Goal: Check status: Check status

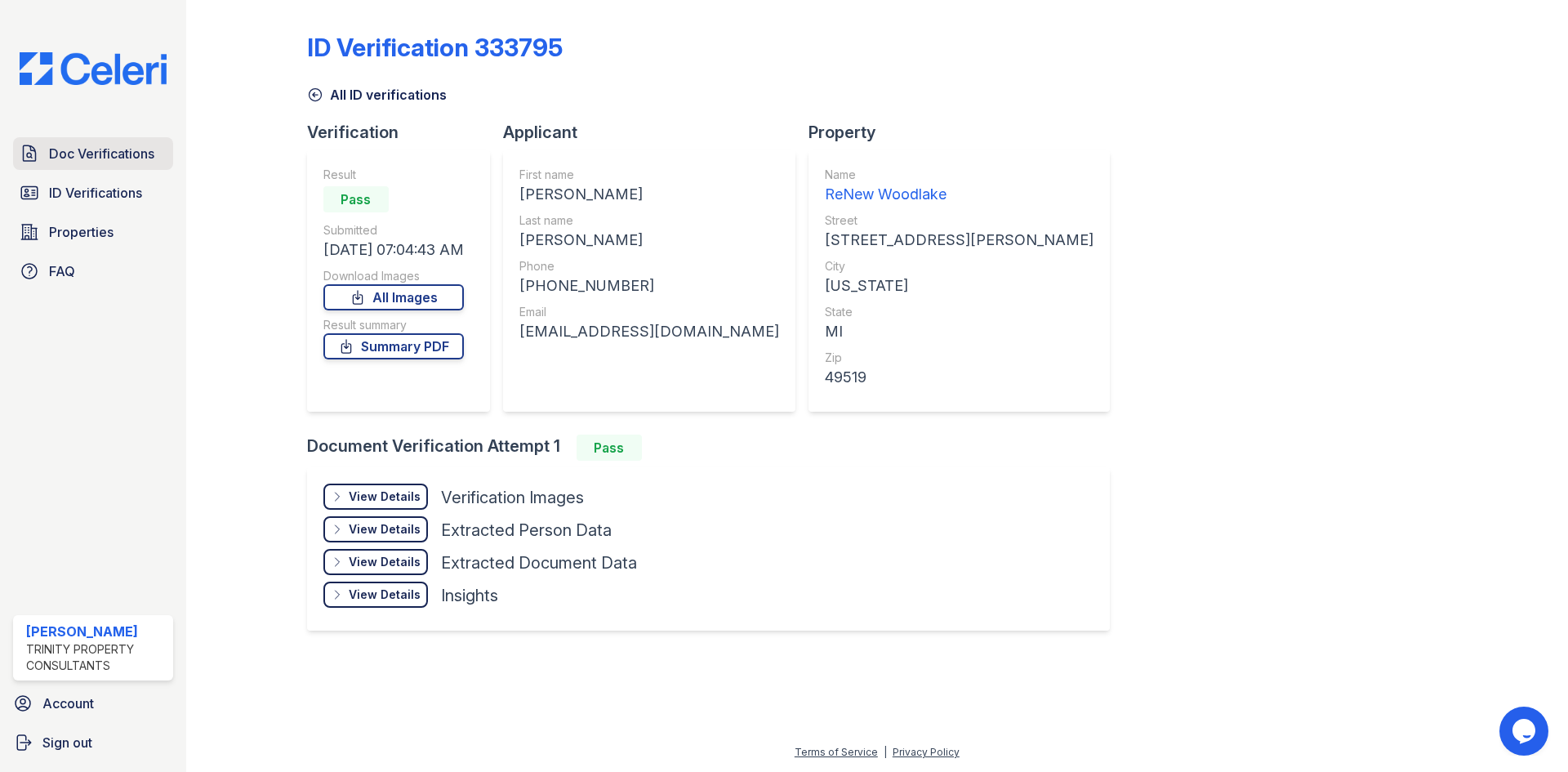
click at [71, 157] on span "Doc Verifications" at bounding box center [101, 154] width 105 height 19
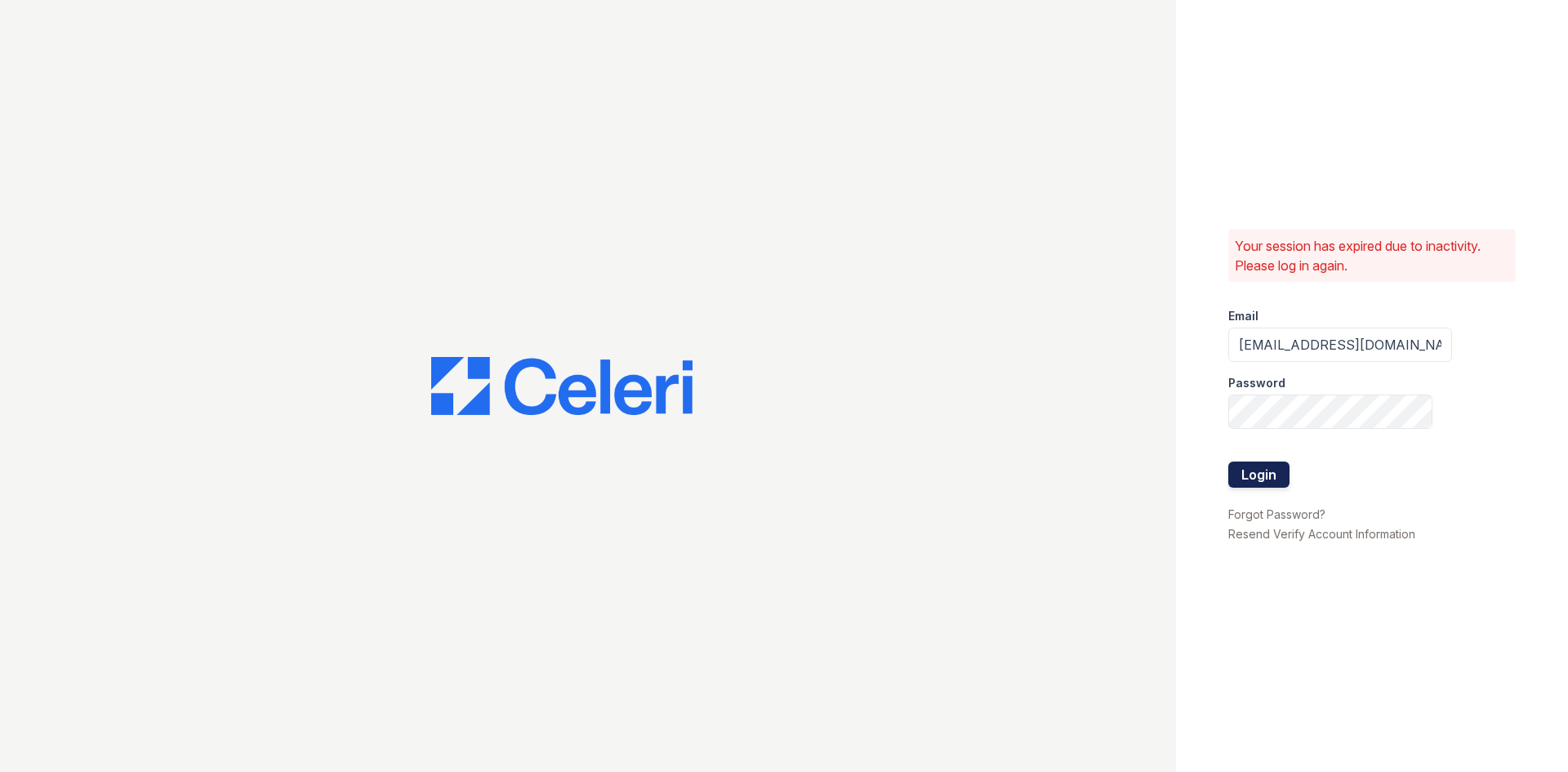
click at [1251, 481] on button "Login" at bounding box center [1258, 475] width 61 height 26
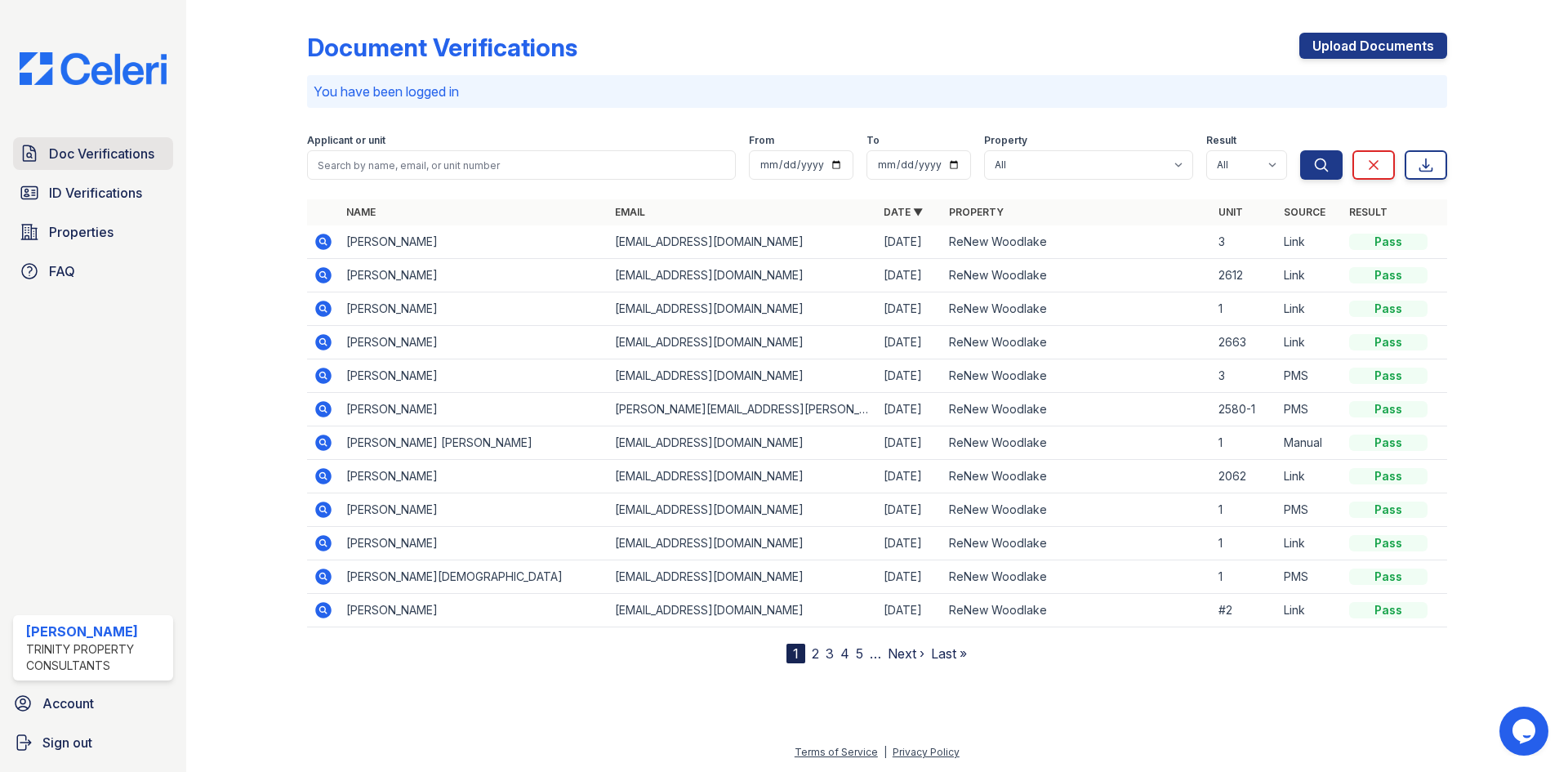
click at [88, 155] on span "Doc Verifications" at bounding box center [101, 154] width 105 height 19
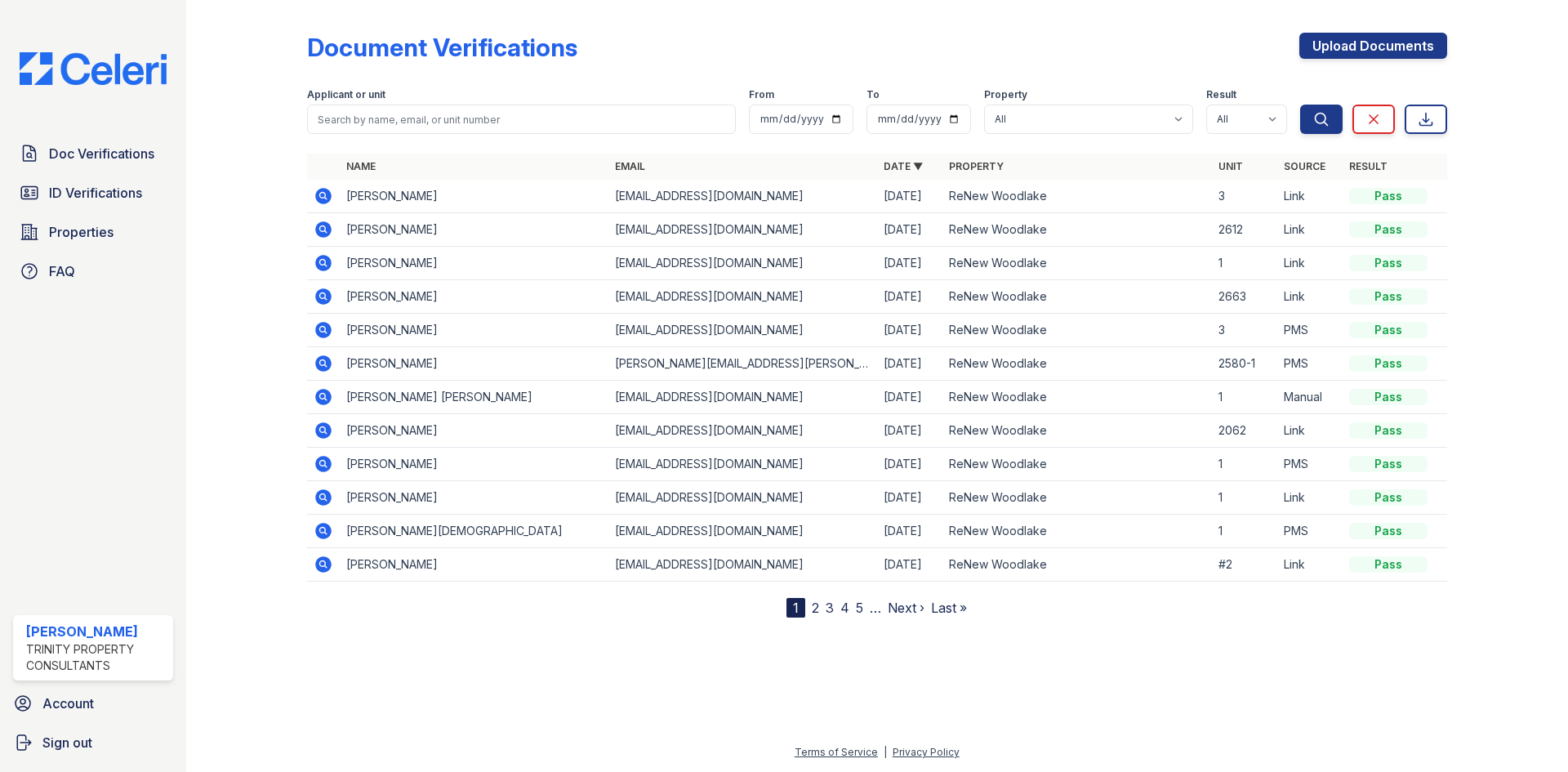
click at [319, 224] on icon at bounding box center [323, 230] width 16 height 16
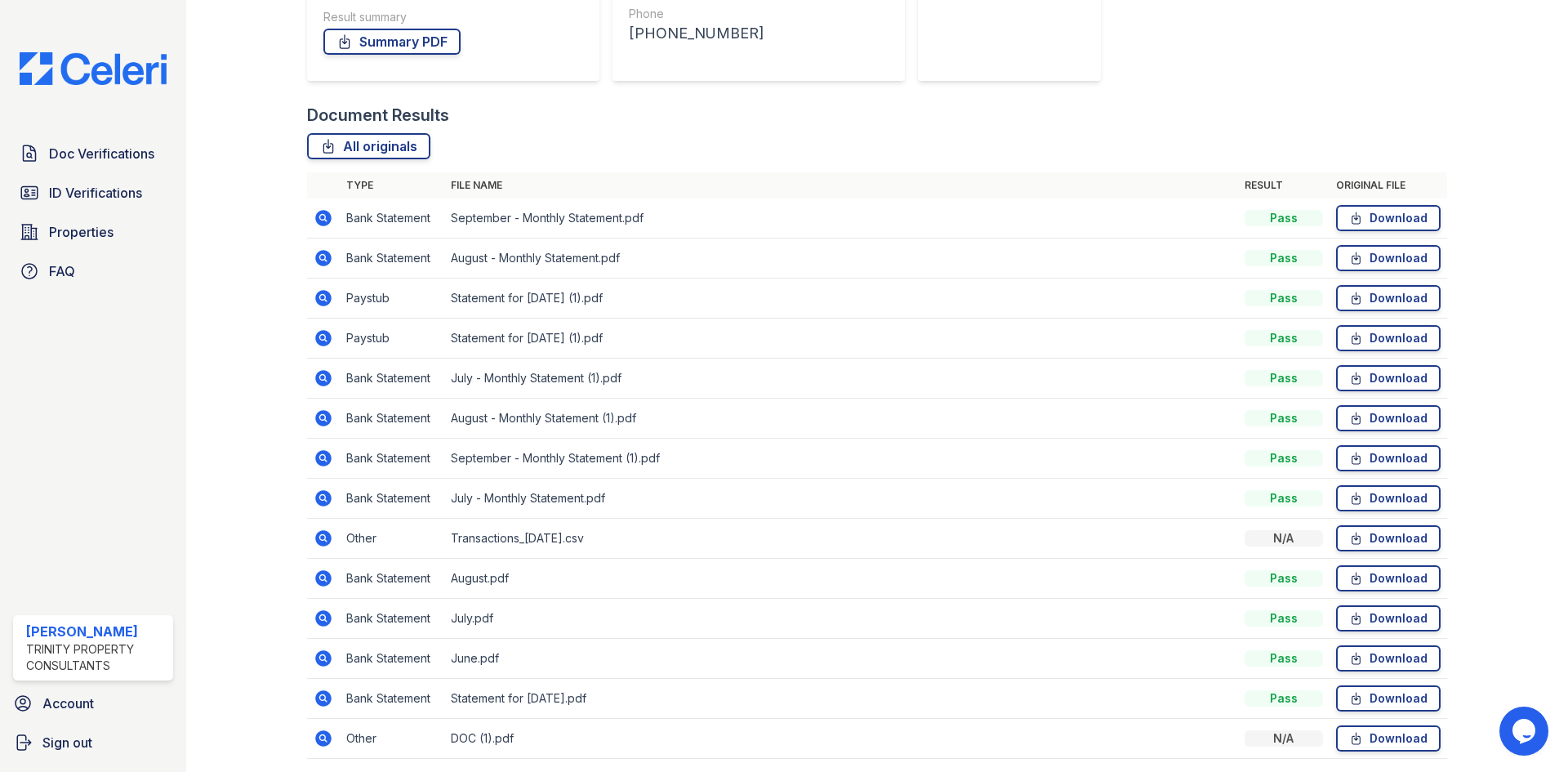
scroll to position [327, 0]
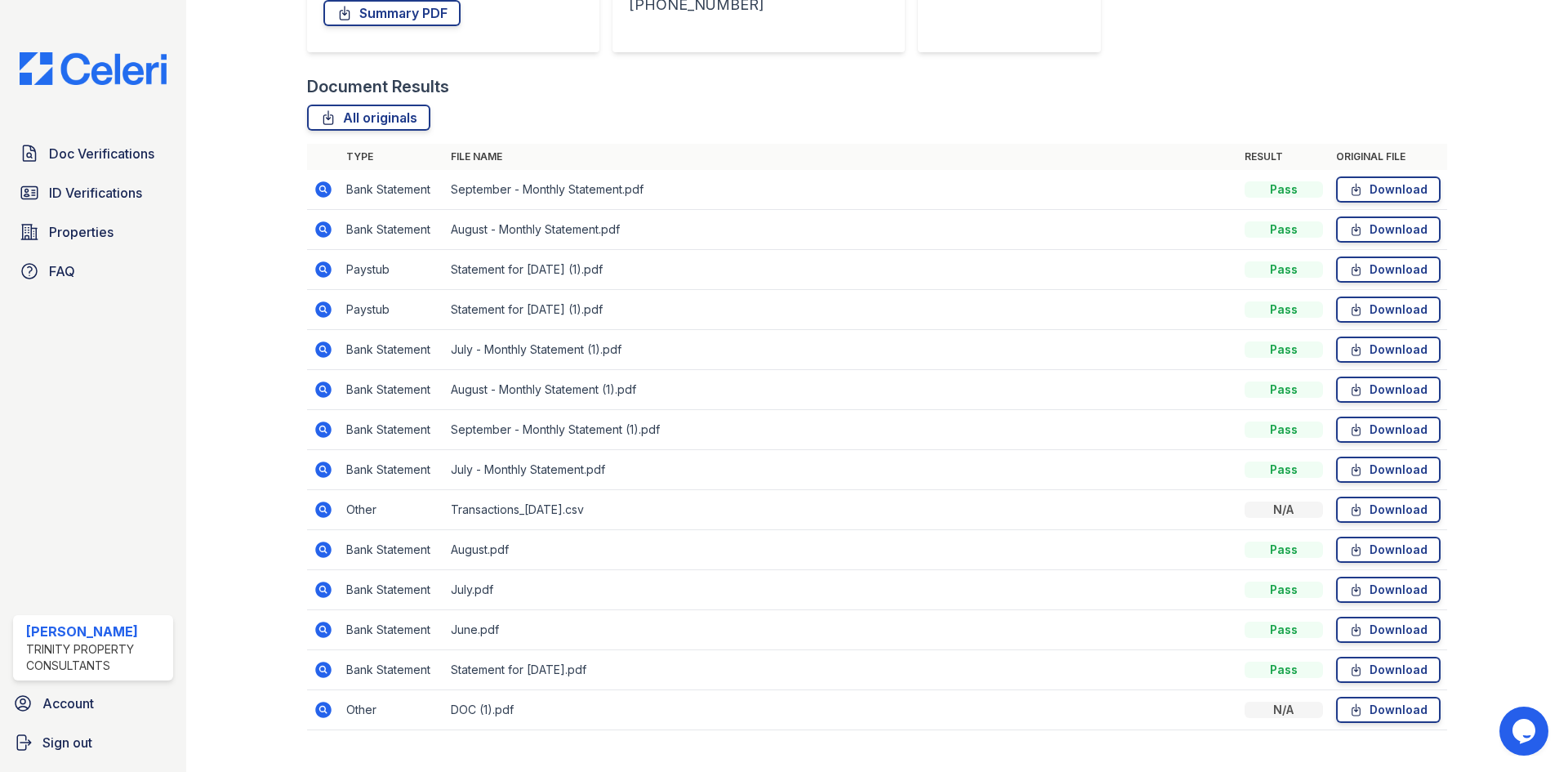
click at [321, 713] on icon at bounding box center [323, 710] width 16 height 16
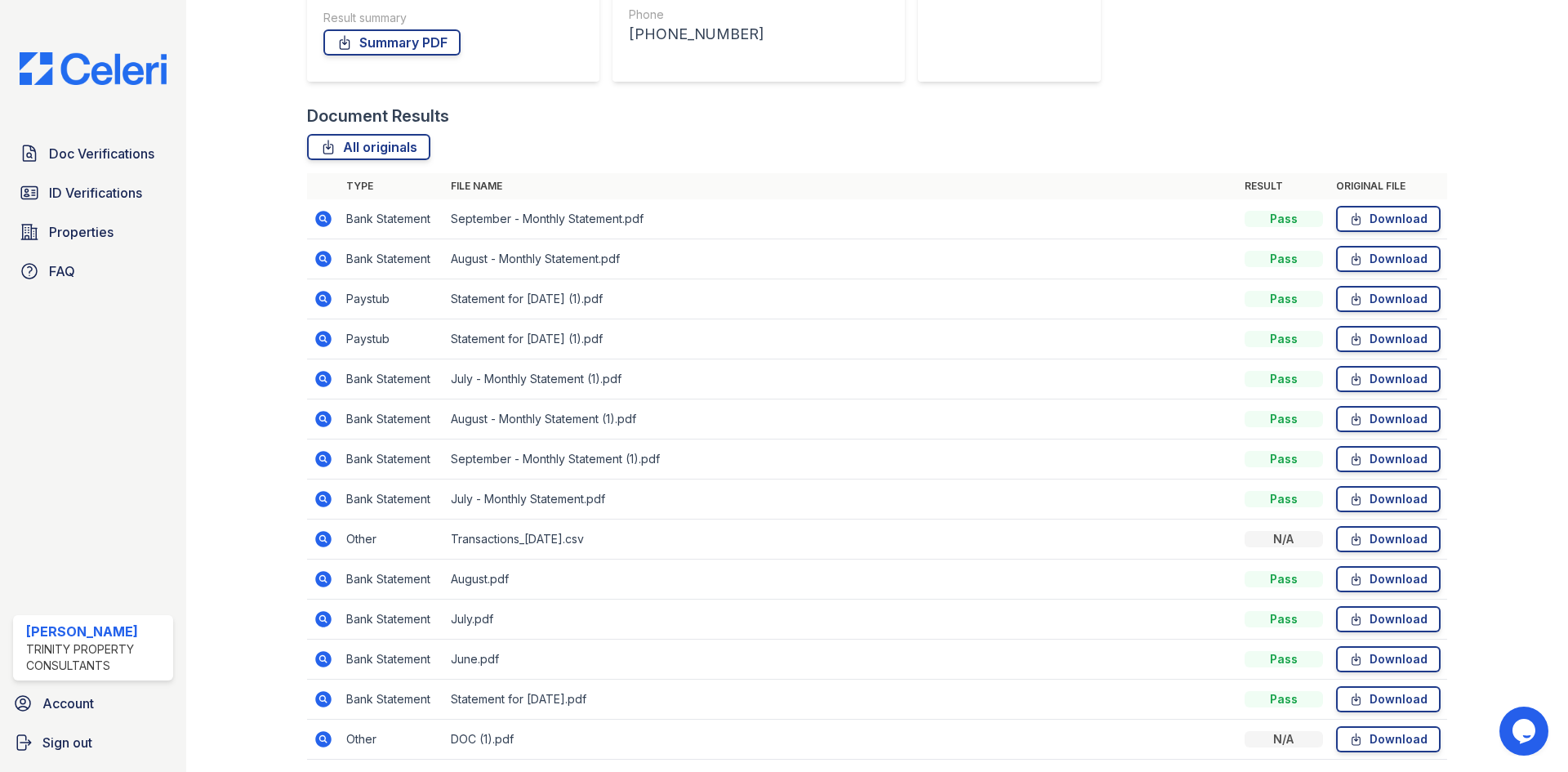
scroll to position [327, 0]
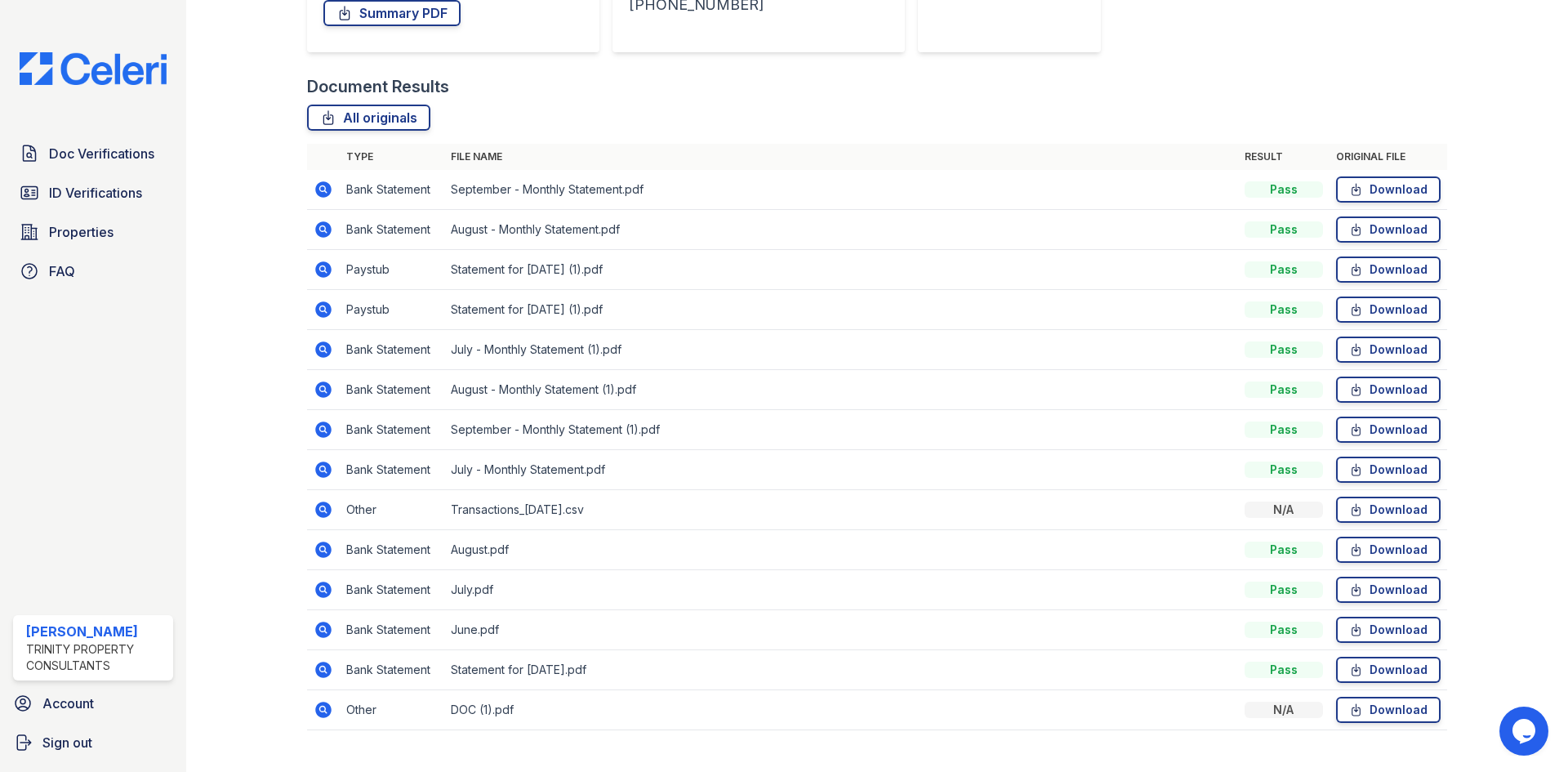
click at [318, 511] on icon at bounding box center [323, 510] width 16 height 16
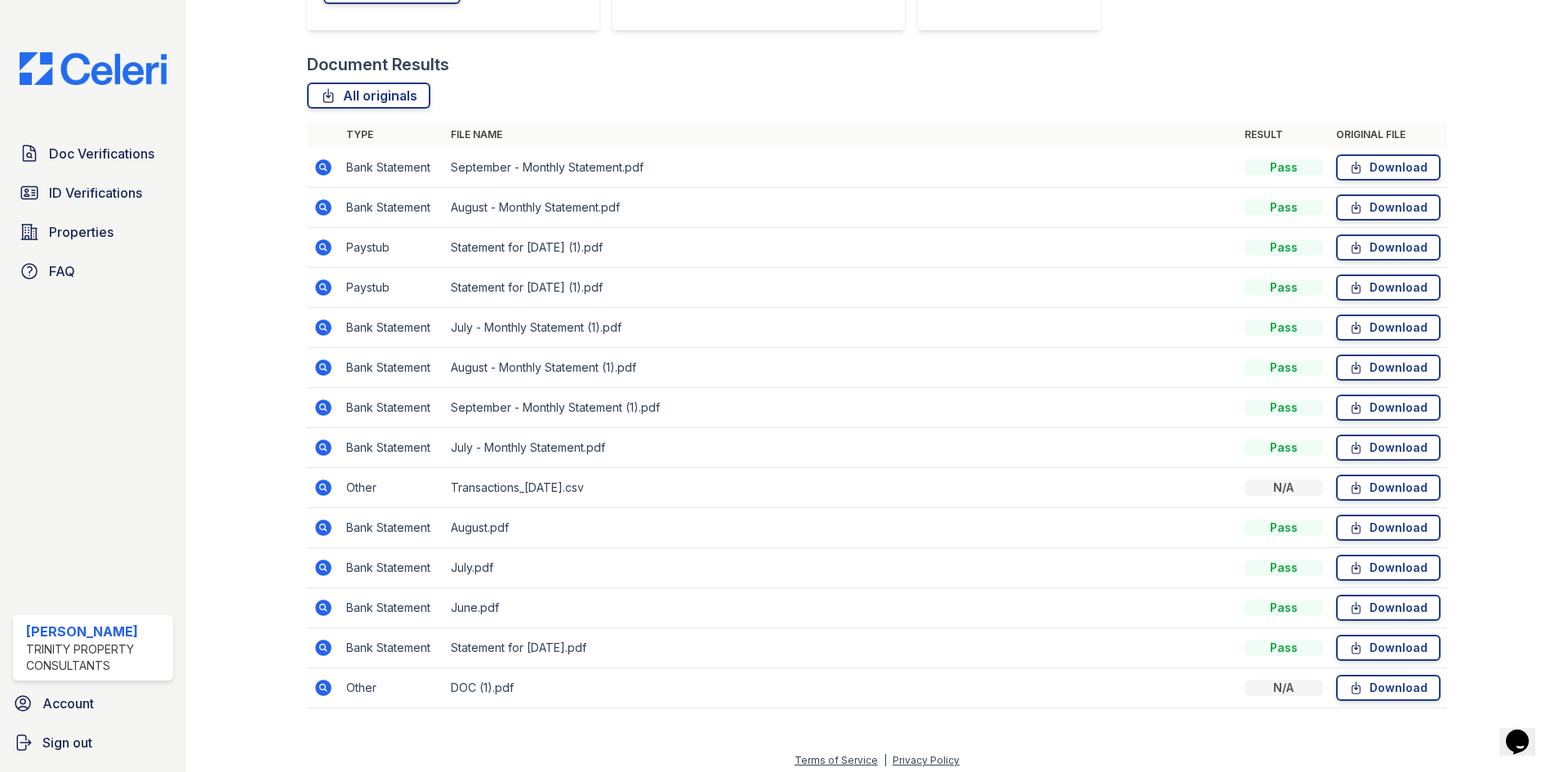
scroll to position [357, 0]
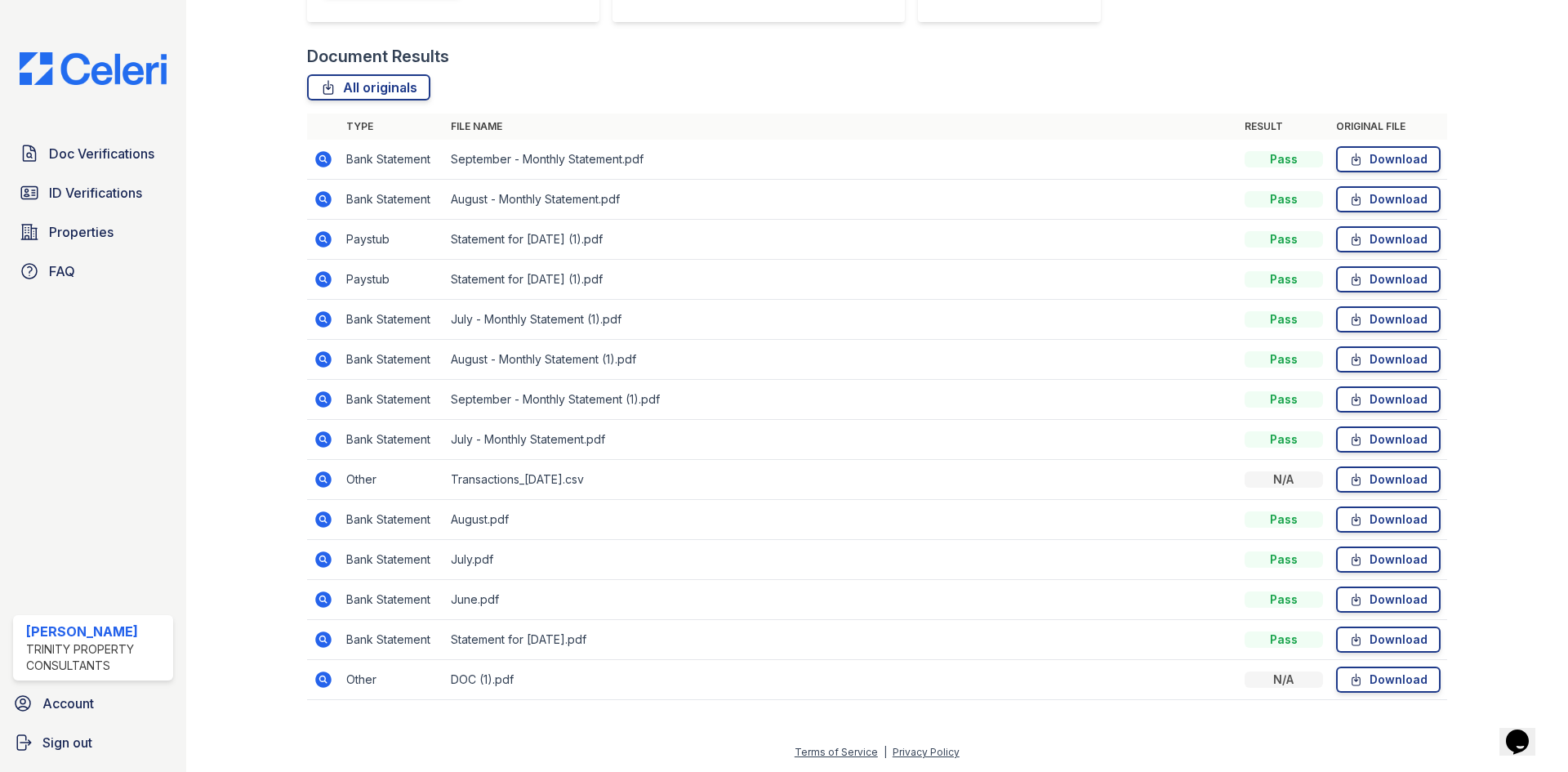
click at [323, 518] on icon at bounding box center [322, 518] width 4 height 4
